Goal: Find specific page/section: Find specific page/section

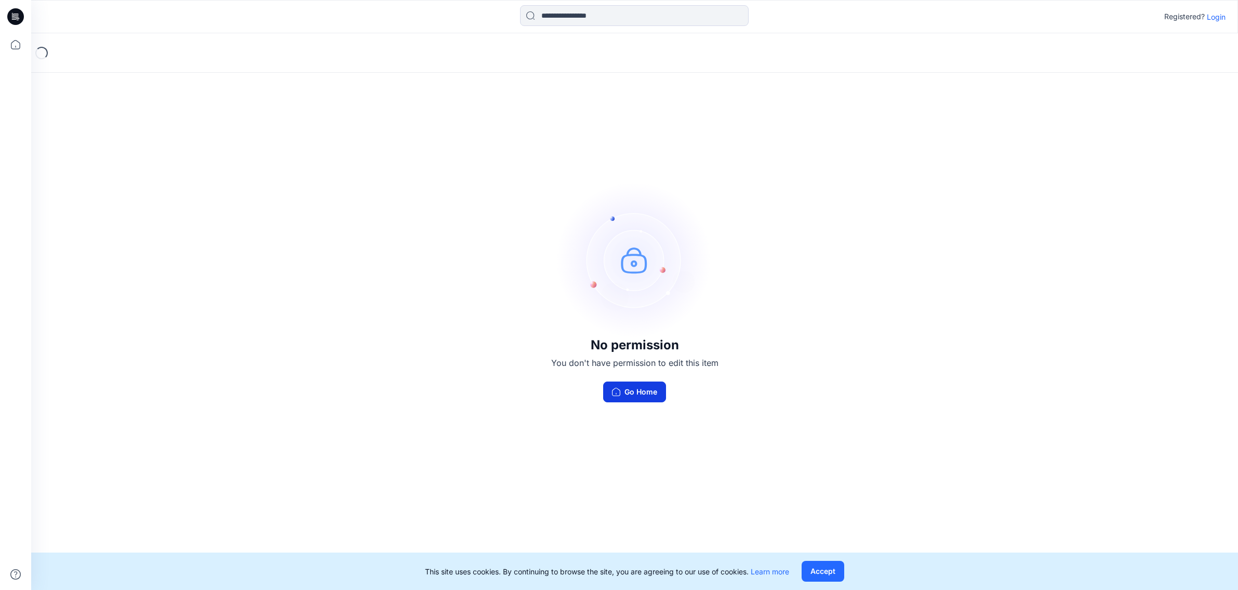
click at [632, 396] on button "Go Home" at bounding box center [634, 391] width 63 height 21
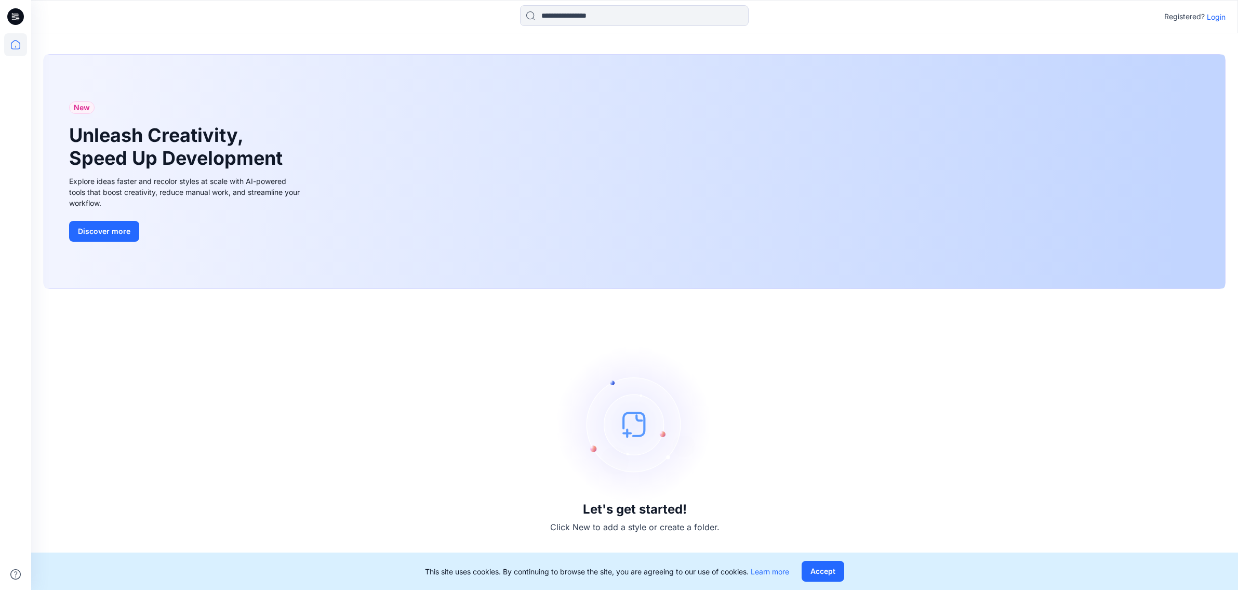
click at [1220, 17] on p "Login" at bounding box center [1216, 16] width 19 height 11
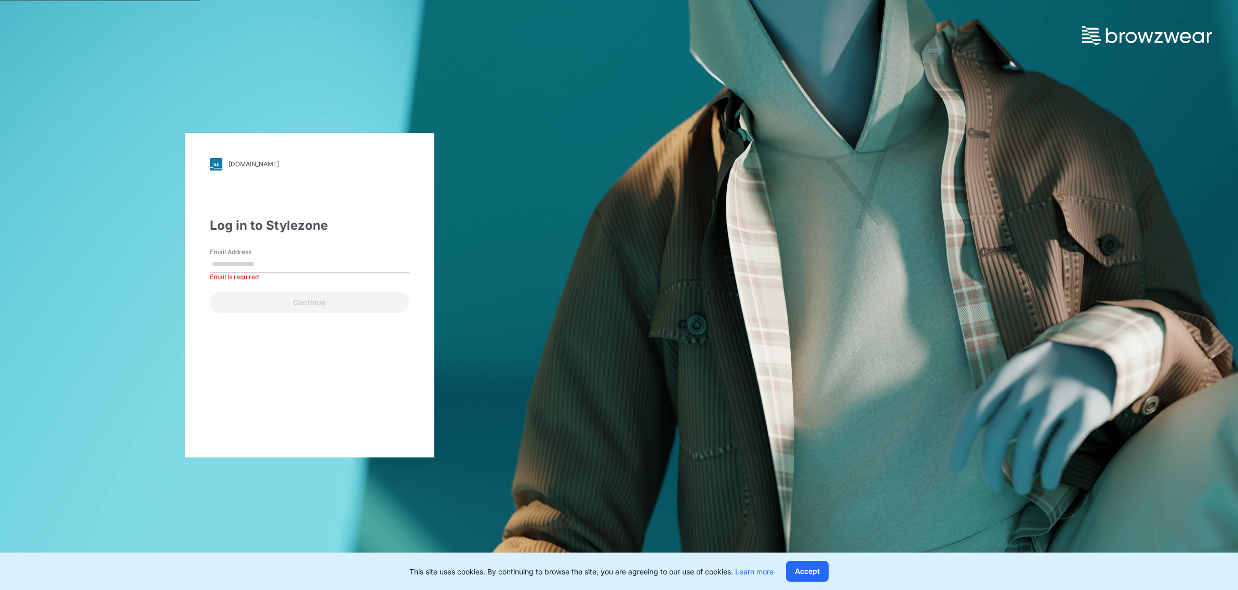
type input "**********"
click at [326, 299] on button "Continue" at bounding box center [310, 302] width 200 height 21
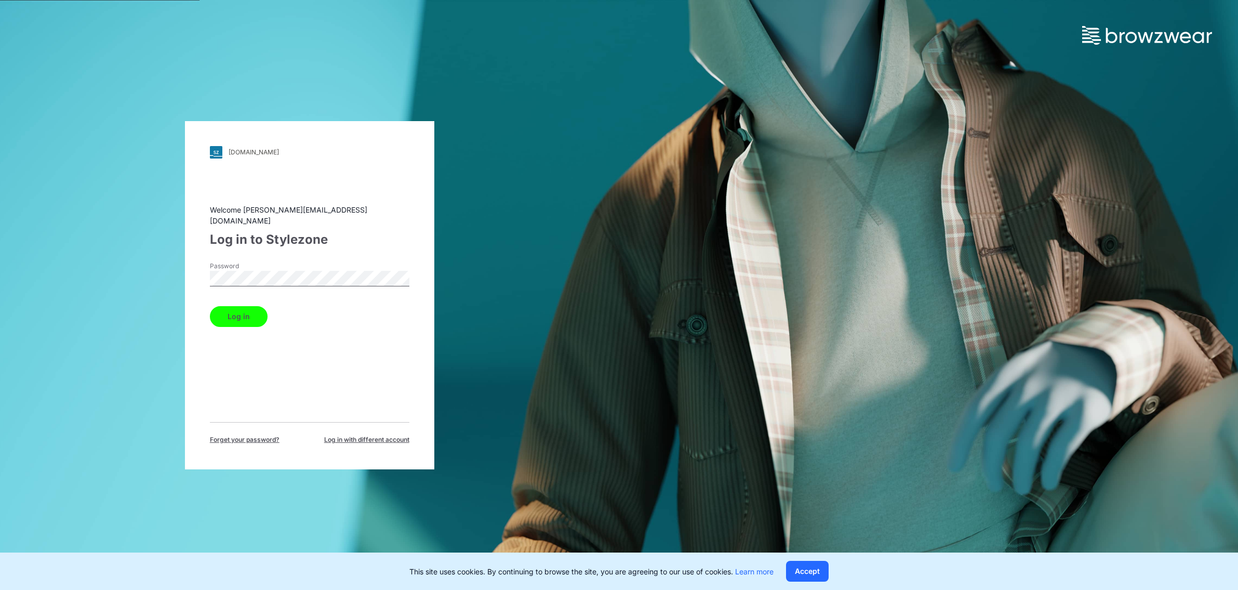
click at [234, 315] on button "Log in" at bounding box center [239, 316] width 58 height 21
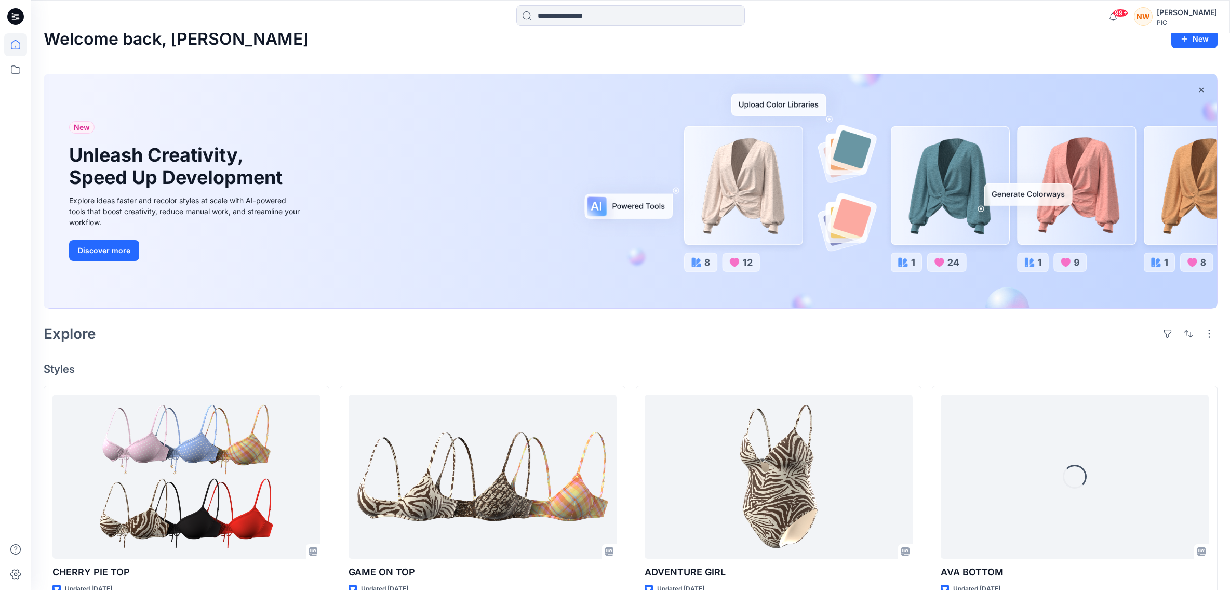
scroll to position [18, 0]
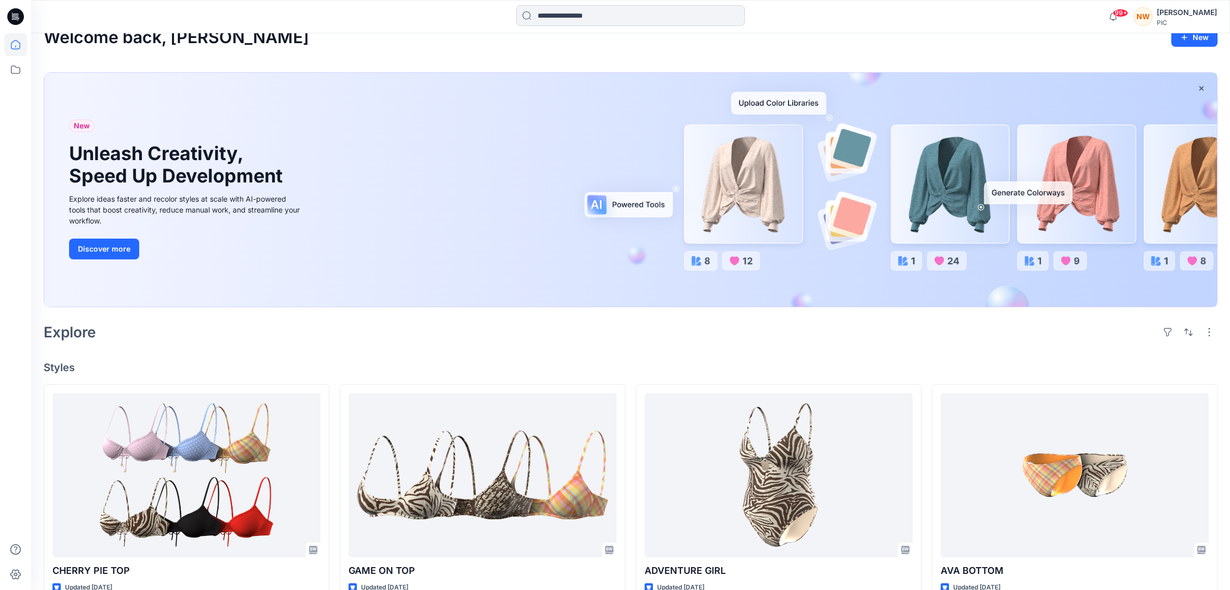
click at [567, 14] on input at bounding box center [630, 15] width 229 height 21
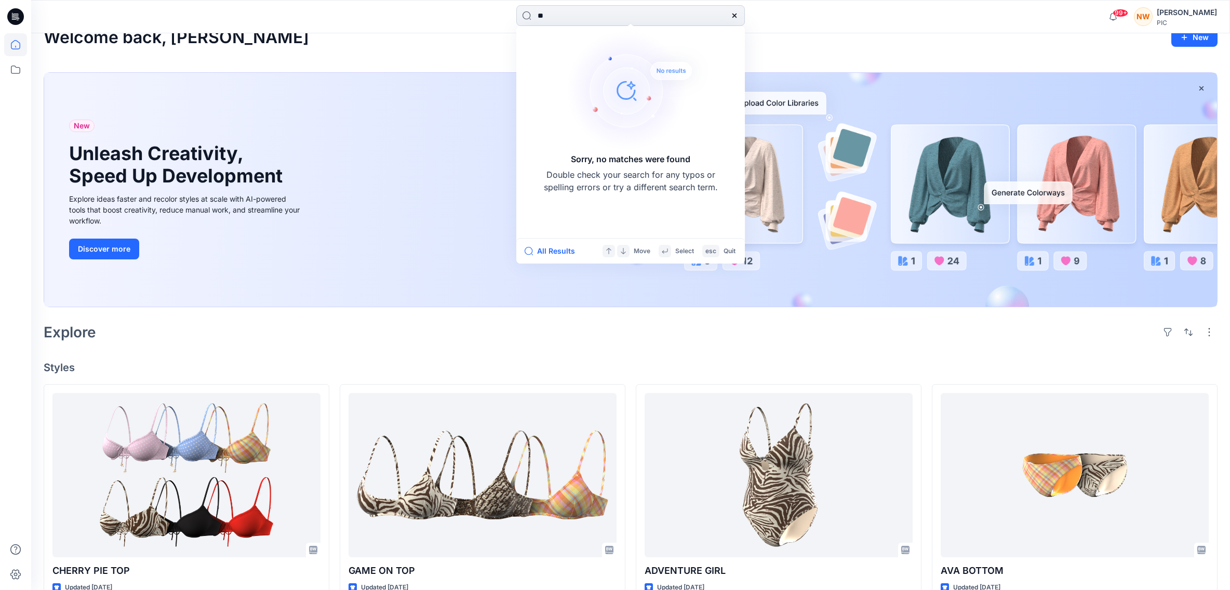
type input "*"
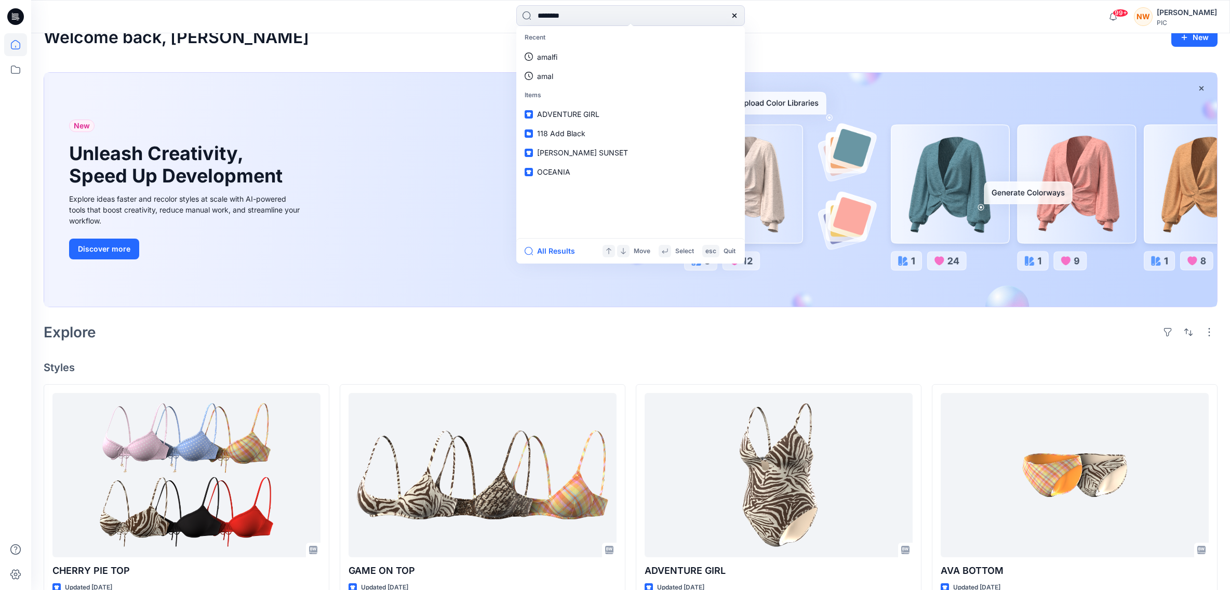
type input "*********"
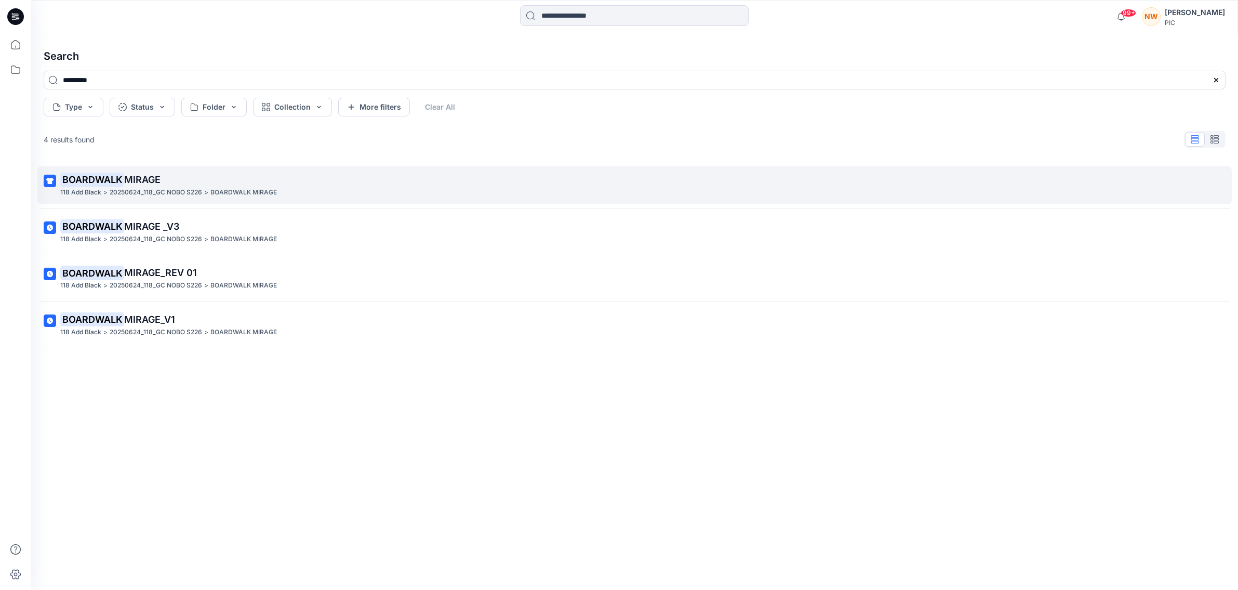
click at [109, 184] on mark "BOARDWALK" at bounding box center [92, 179] width 64 height 15
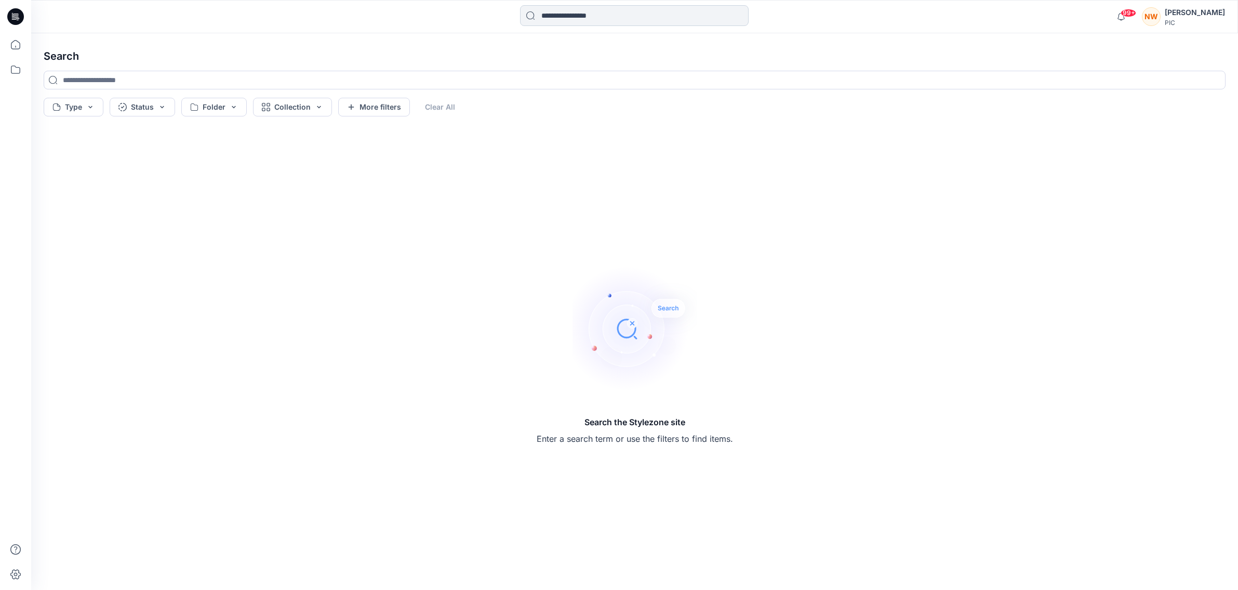
click at [562, 16] on input at bounding box center [634, 15] width 229 height 21
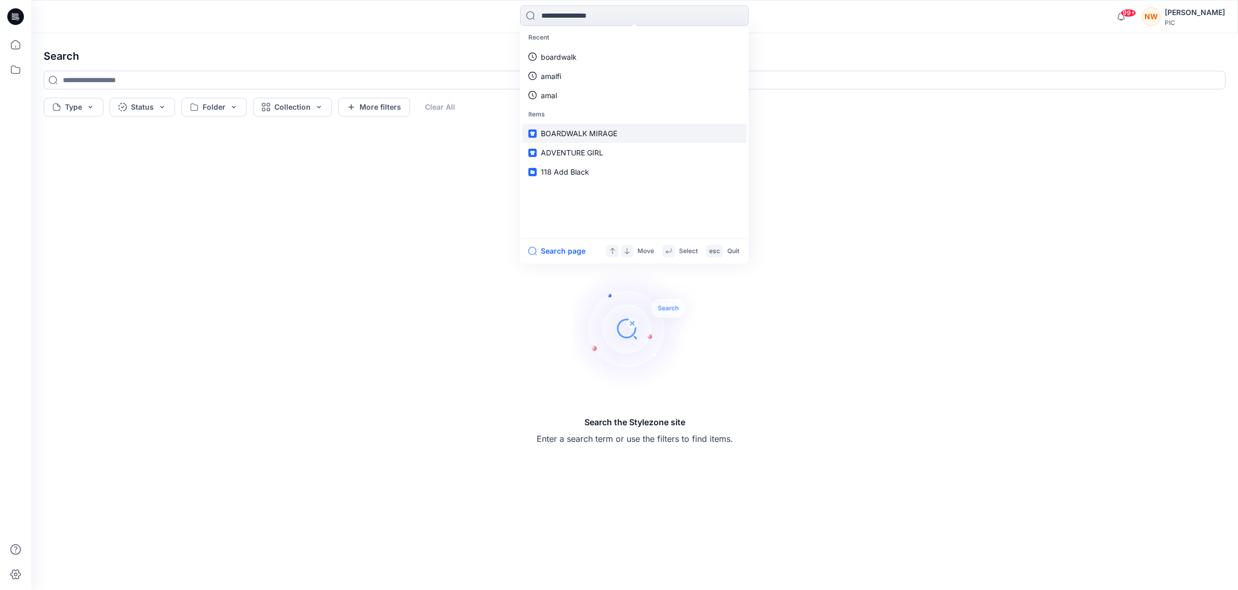
click at [566, 130] on span "BOARDWALK MIRAGE" at bounding box center [579, 133] width 76 height 9
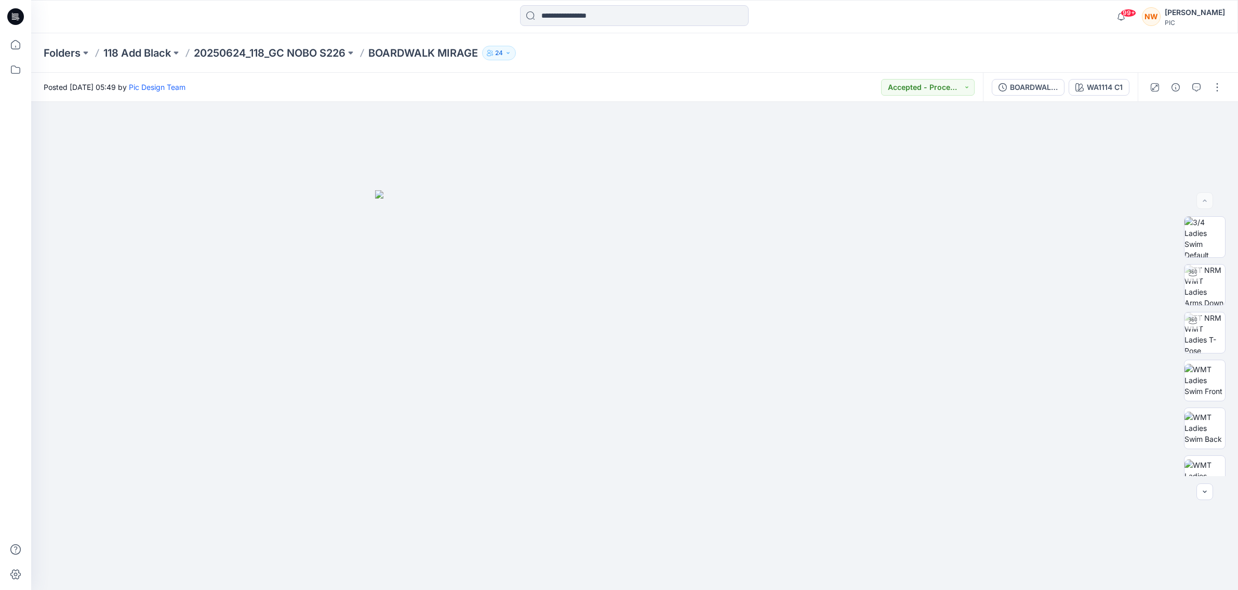
click at [511, 53] on icon "button" at bounding box center [508, 53] width 6 height 6
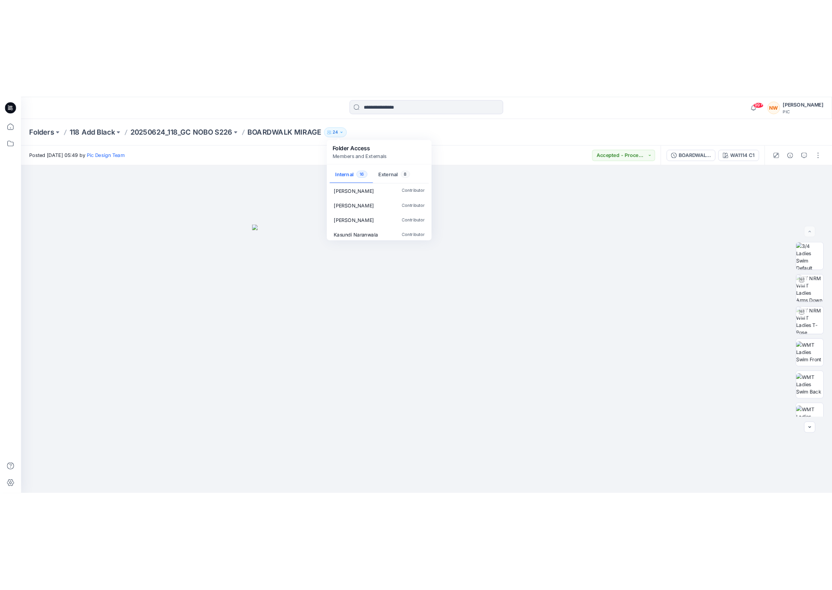
scroll to position [271, 0]
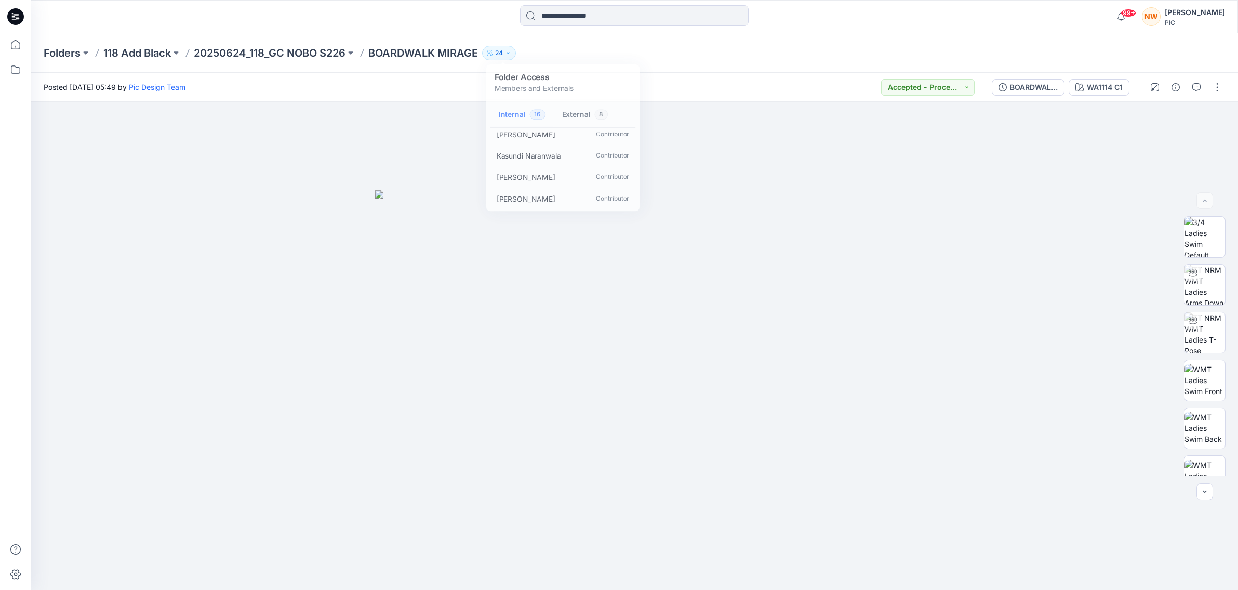
click at [683, 75] on div "Posted [DATE] 05:49 by Pic Design Team Accepted - Proceed to Retailer SZ" at bounding box center [507, 87] width 952 height 29
click at [157, 54] on p "118 Add Black" at bounding box center [137, 53] width 68 height 15
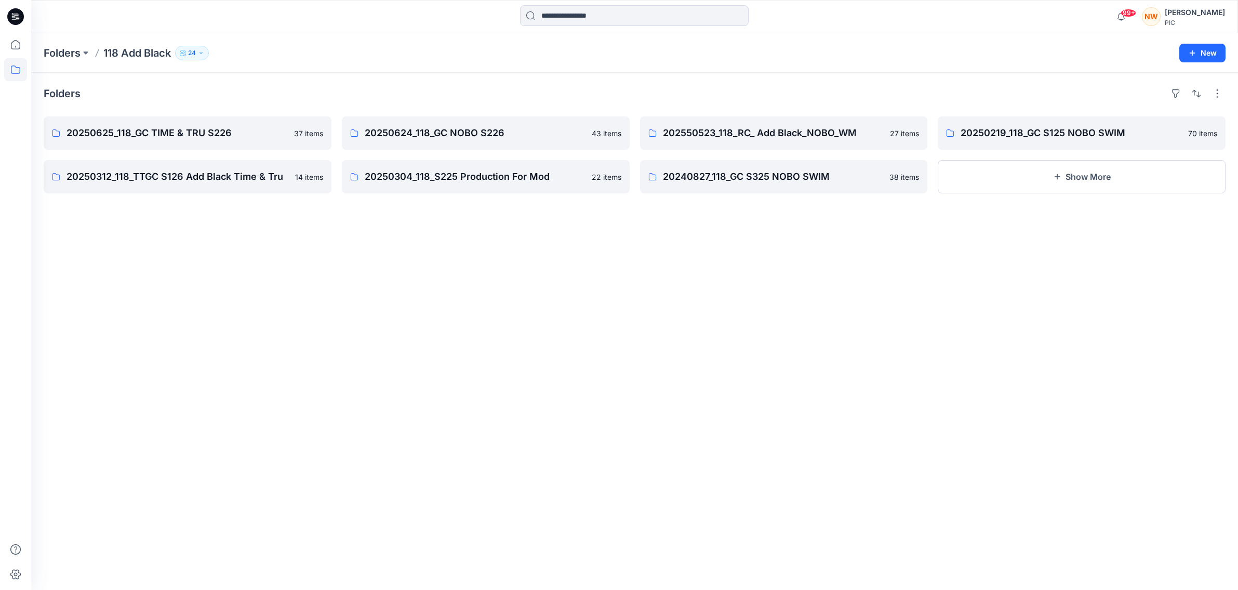
click at [137, 55] on p "118 Add Black" at bounding box center [137, 53] width 68 height 15
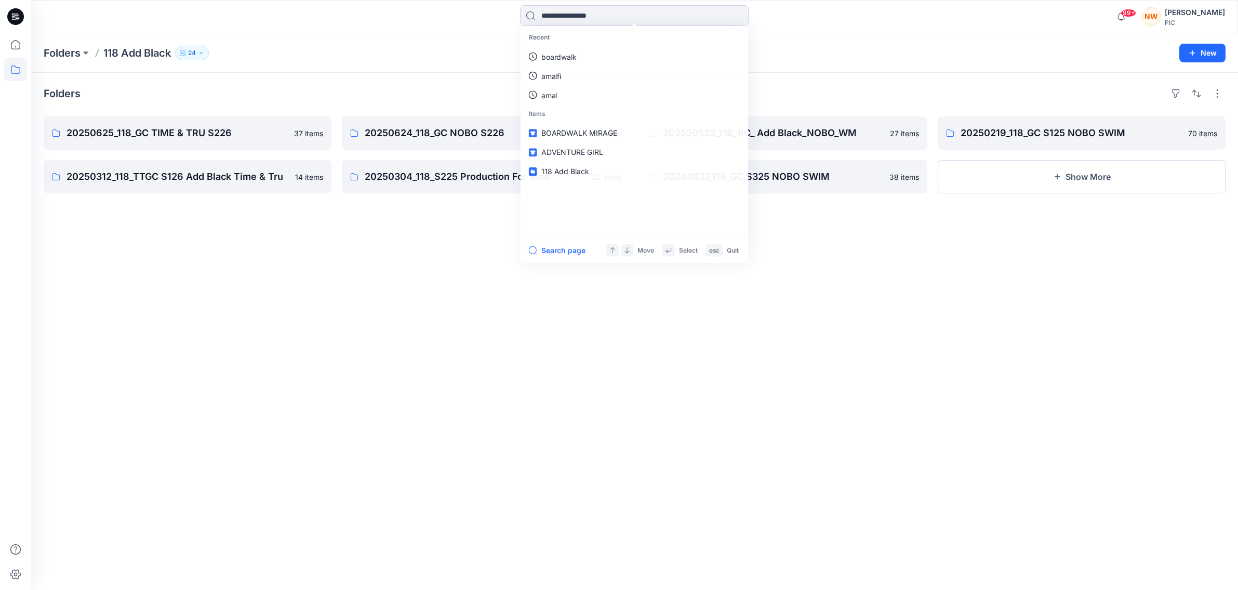
click at [590, 14] on input at bounding box center [634, 15] width 229 height 21
click at [575, 59] on p "boardwalk" at bounding box center [559, 56] width 36 height 11
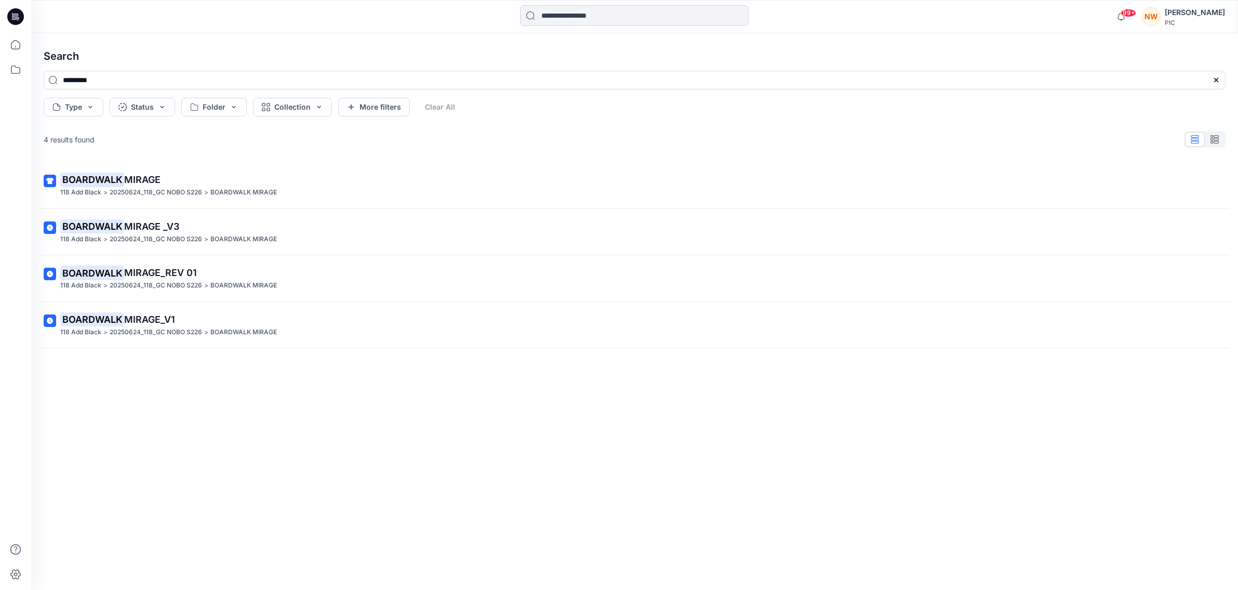
click at [563, 20] on input at bounding box center [634, 15] width 229 height 21
type input "*****"
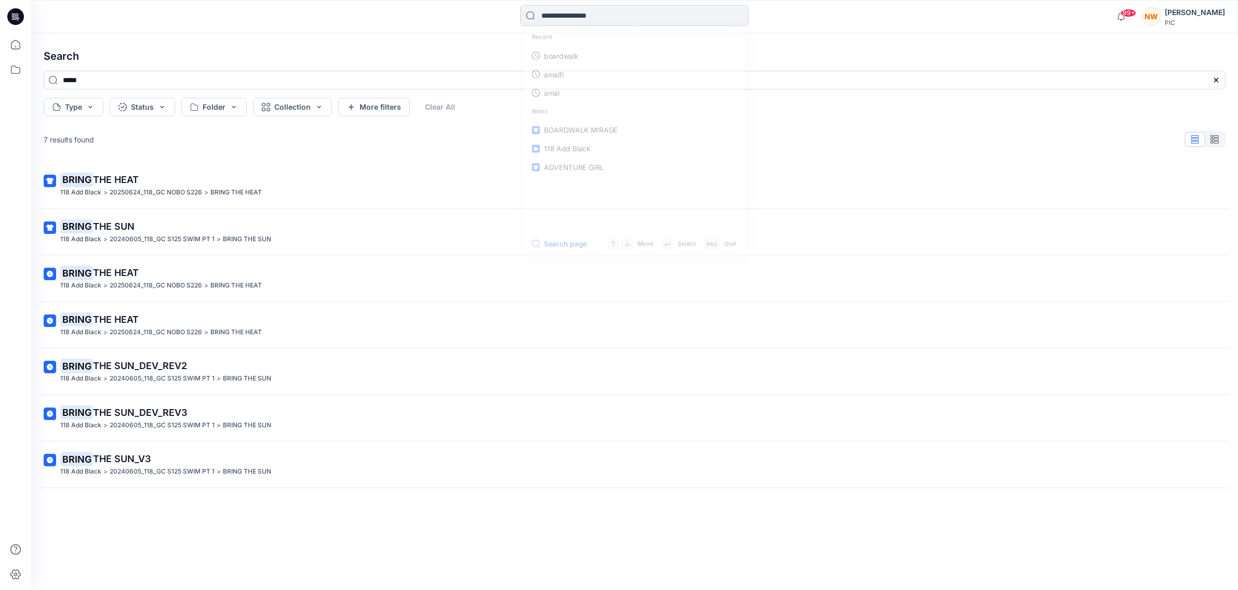
click at [577, 13] on input at bounding box center [634, 15] width 229 height 21
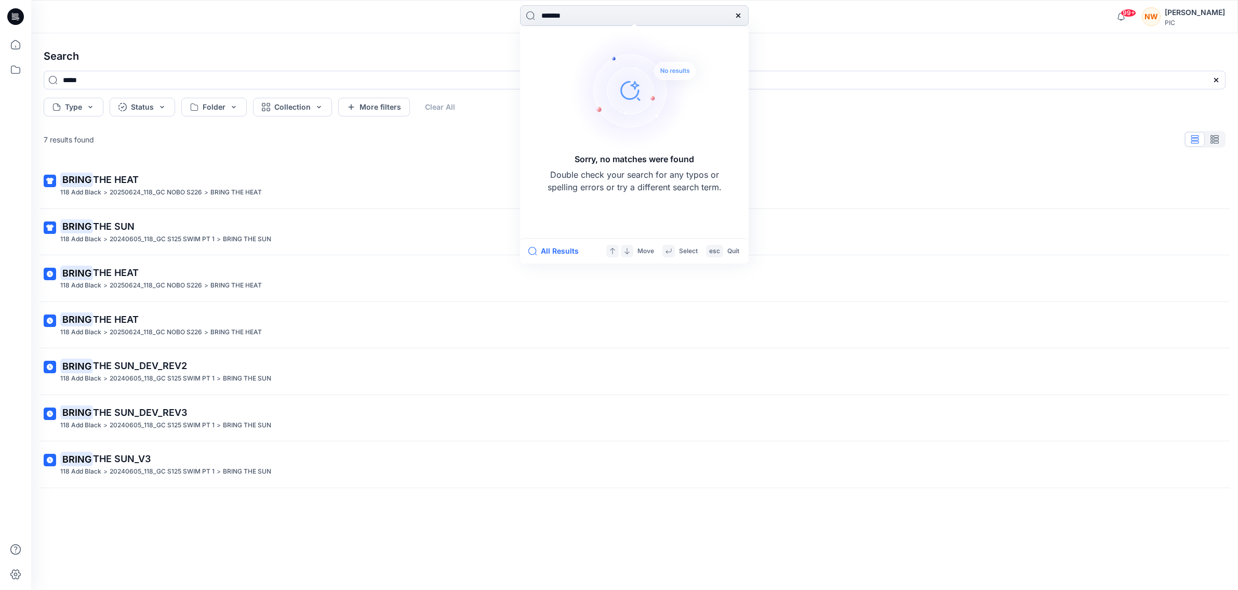
type input "********"
